Goal: Download file/media

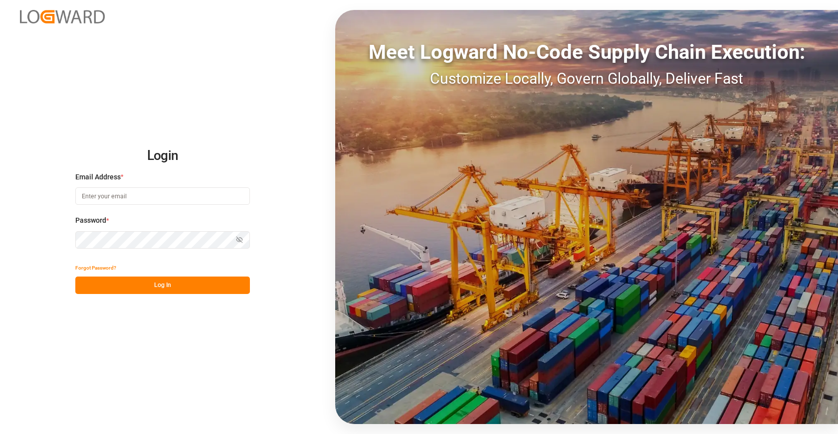
type input "[EMAIL_ADDRESS][DOMAIN_NAME]"
click at [200, 280] on button "Log In" at bounding box center [162, 285] width 175 height 17
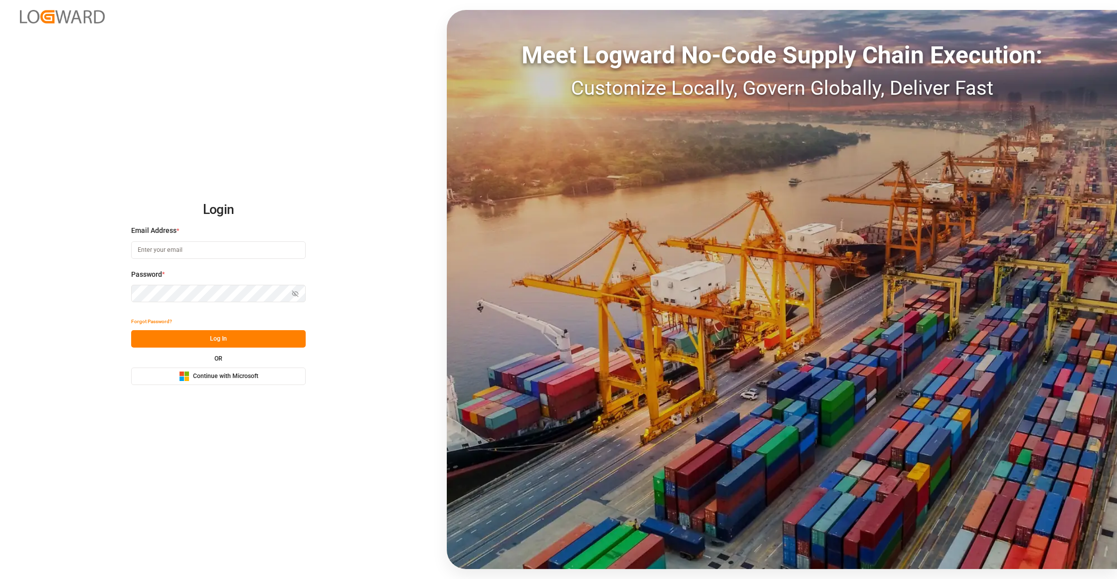
type input "[EMAIL_ADDRESS][DOMAIN_NAME]"
click at [272, 341] on button "Log In" at bounding box center [218, 338] width 175 height 17
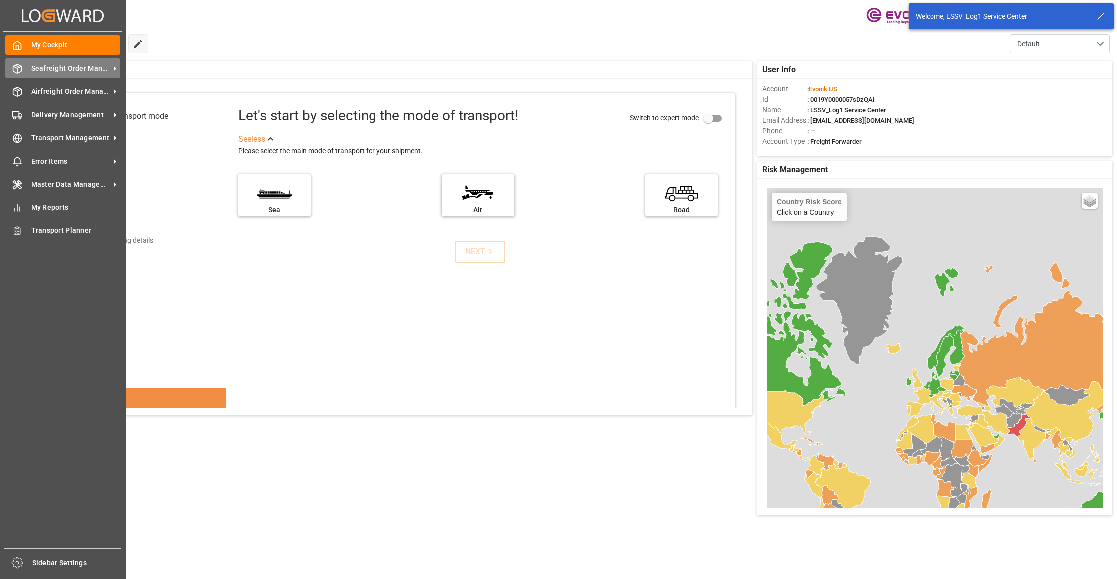
click at [58, 67] on span "Seafreight Order Management" at bounding box center [70, 68] width 79 height 10
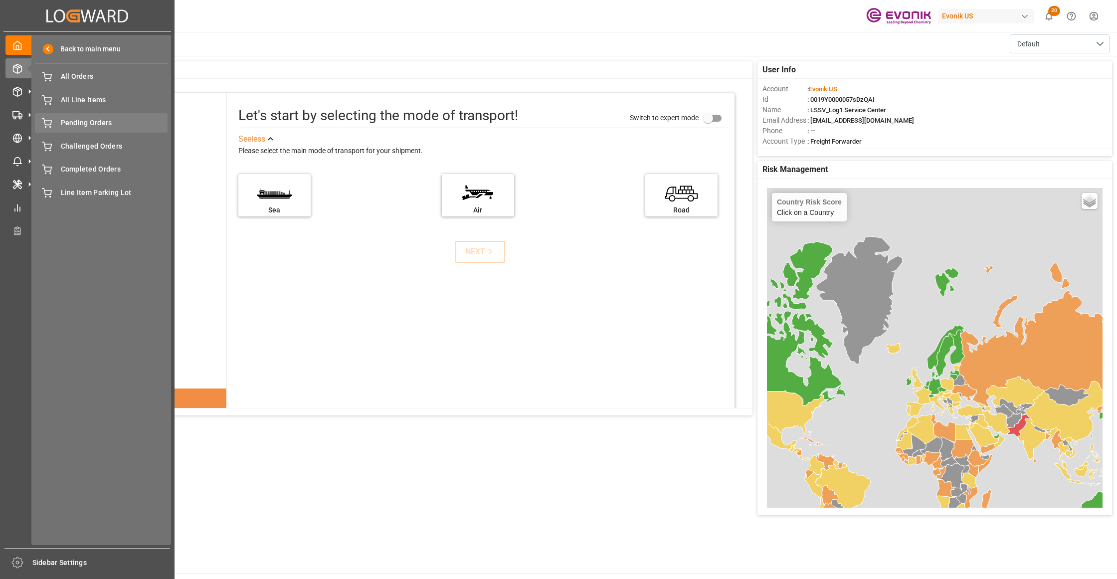
click at [86, 118] on span "Pending Orders" at bounding box center [114, 123] width 107 height 10
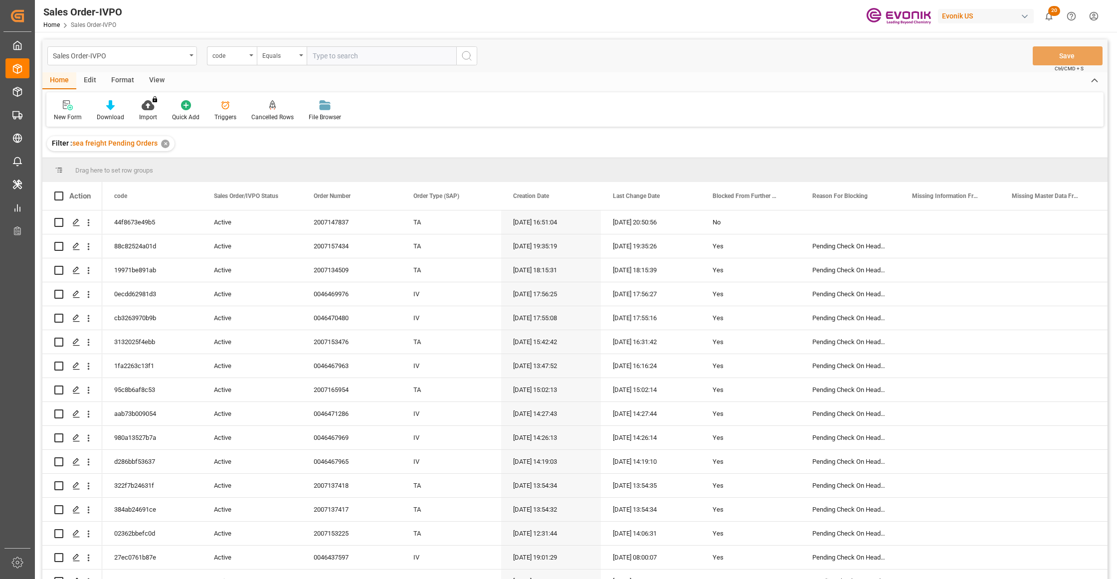
click at [159, 76] on div "View" at bounding box center [157, 80] width 30 height 17
click at [104, 109] on div at bounding box center [113, 105] width 50 height 10
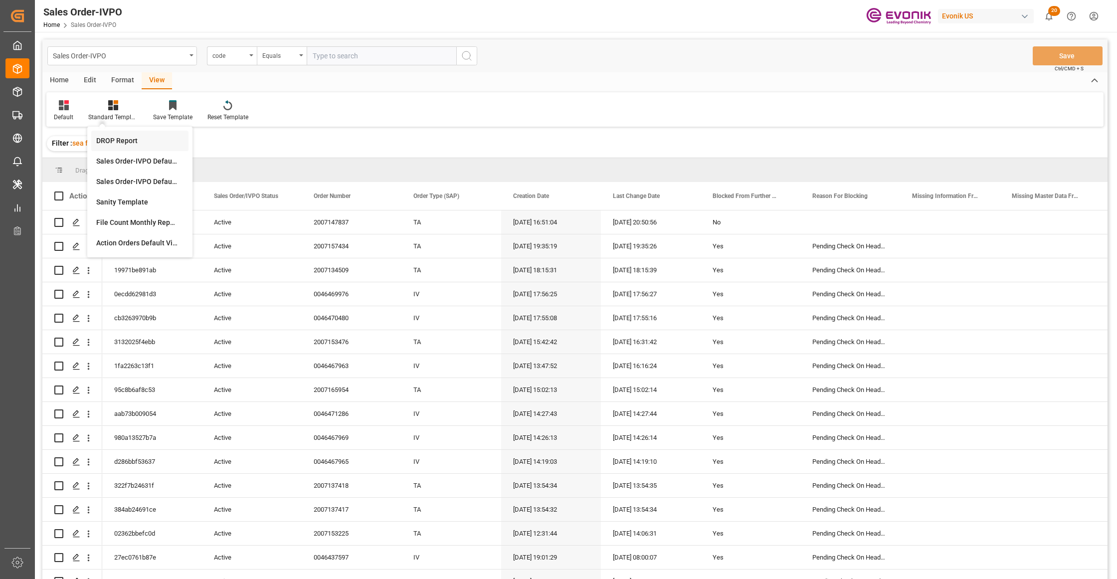
click at [142, 141] on div "DROP Report" at bounding box center [139, 141] width 87 height 10
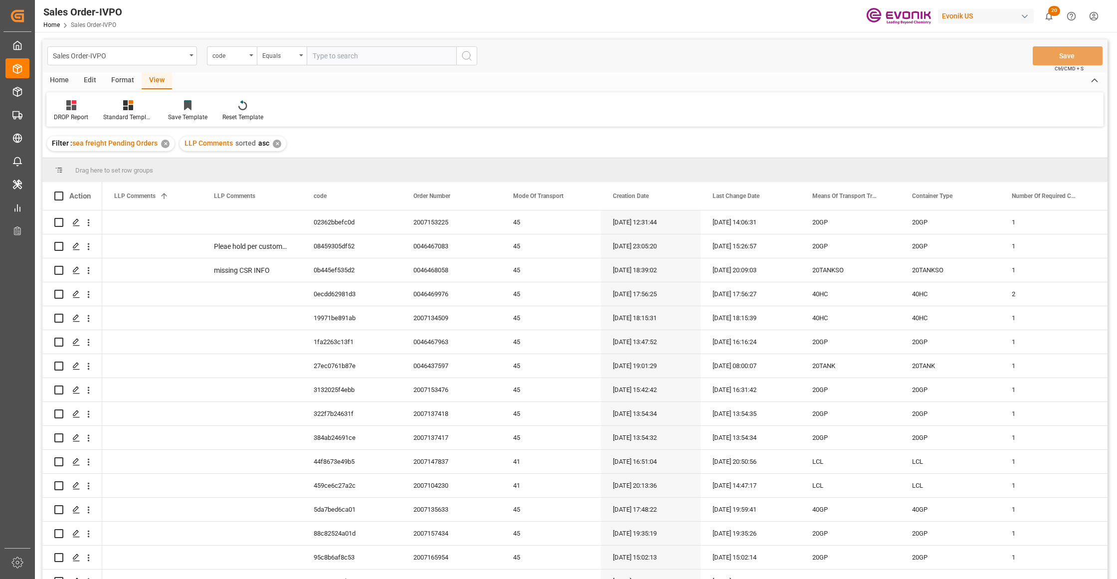
click at [56, 78] on div "Home" at bounding box center [59, 80] width 34 height 17
click at [110, 113] on div "Download" at bounding box center [110, 117] width 27 height 9
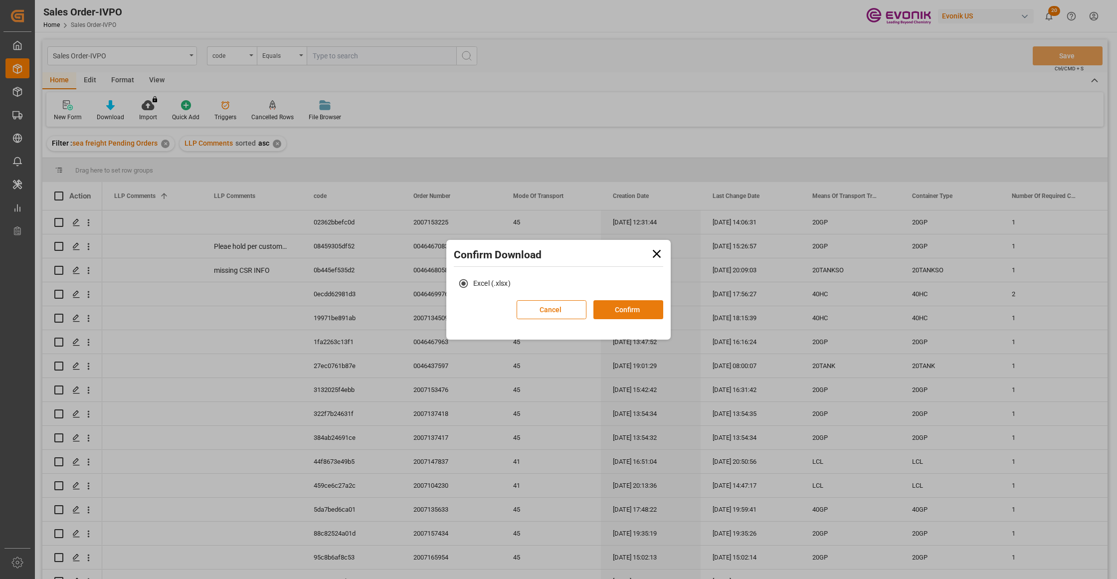
click at [642, 311] on button "Confirm" at bounding box center [628, 309] width 70 height 19
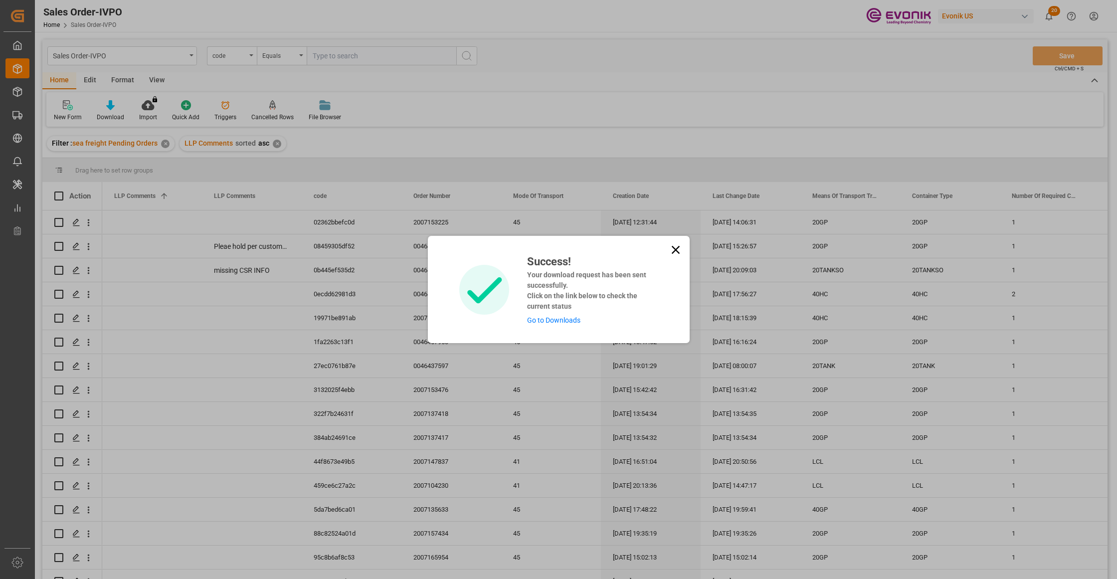
click at [559, 317] on link "Go to Downloads" at bounding box center [553, 320] width 53 height 8
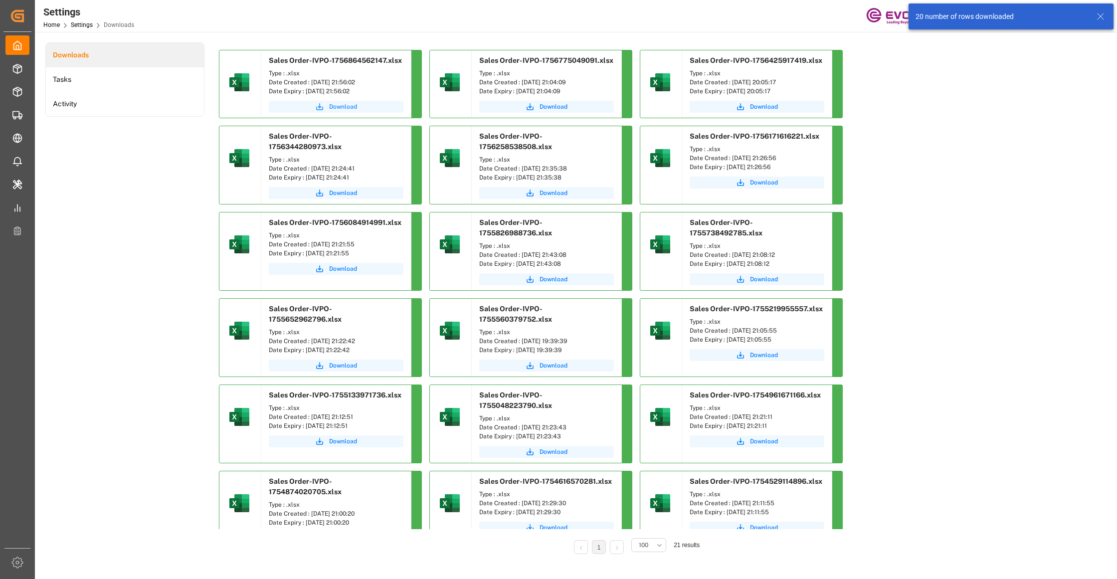
click at [334, 110] on span "Download" at bounding box center [343, 106] width 28 height 9
